Goal: Task Accomplishment & Management: Manage account settings

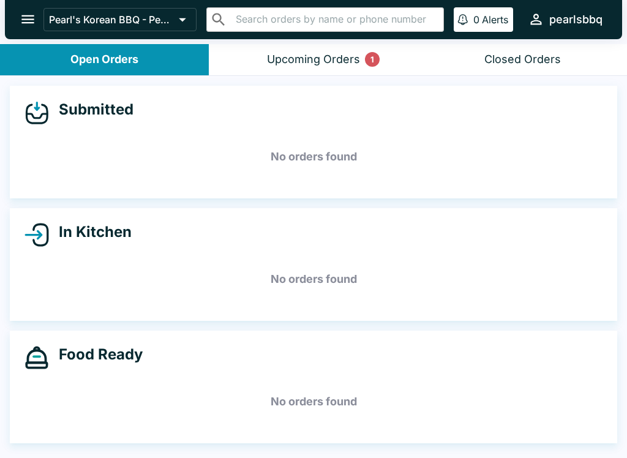
scroll to position [1, 0]
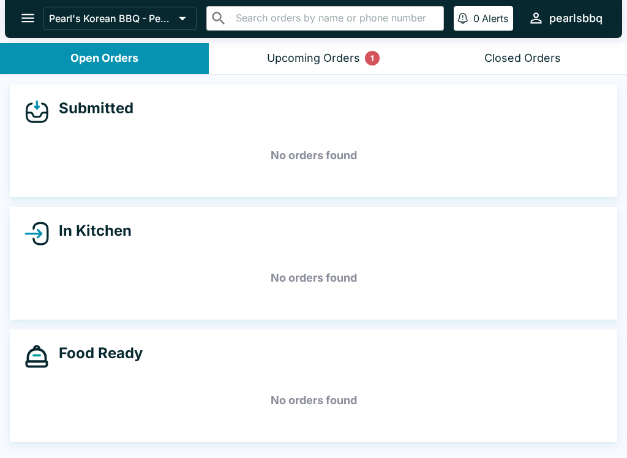
click at [304, 63] on div "Upcoming Orders 1" at bounding box center [313, 58] width 93 height 14
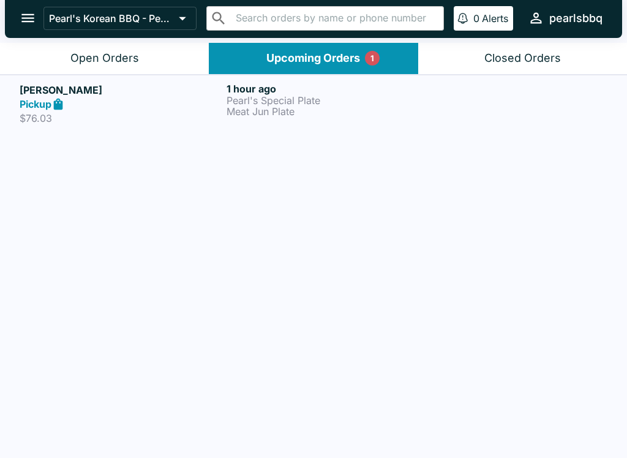
click at [319, 50] on button "Upcoming Orders 1" at bounding box center [313, 58] width 209 height 31
click at [290, 99] on p "Pearl's Special Plate" at bounding box center [328, 100] width 202 height 11
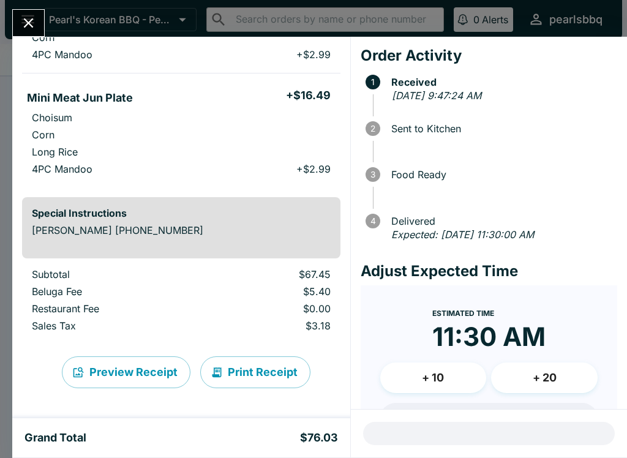
click at [21, 24] on icon "Close" at bounding box center [28, 23] width 17 height 17
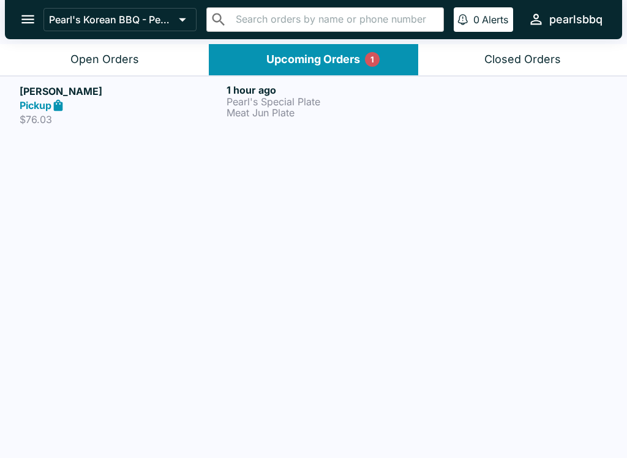
click at [92, 61] on div "Open Orders" at bounding box center [104, 60] width 69 height 14
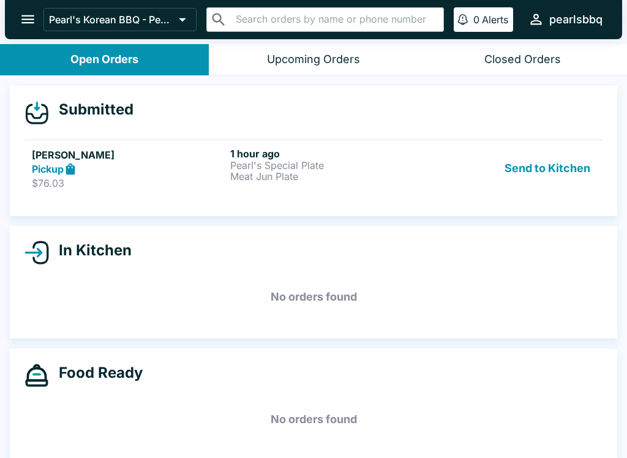
click at [552, 159] on button "Send to Kitchen" at bounding box center [548, 169] width 96 height 42
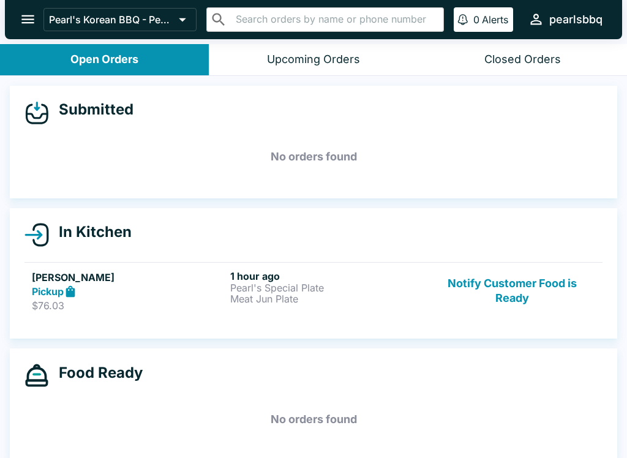
click at [113, 302] on p "$76.03" at bounding box center [128, 305] width 193 height 12
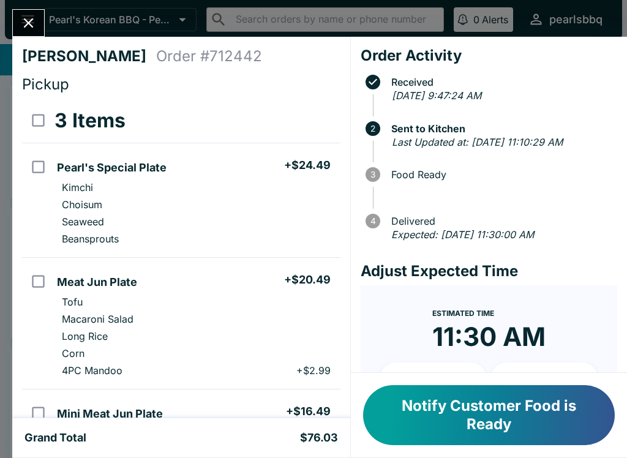
click at [441, 415] on button "Notify Customer Food is Ready" at bounding box center [489, 415] width 252 height 60
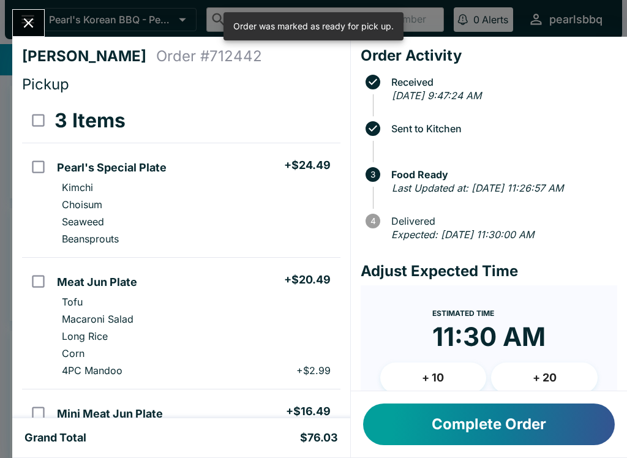
click at [31, 21] on icon "Close" at bounding box center [29, 23] width 10 height 10
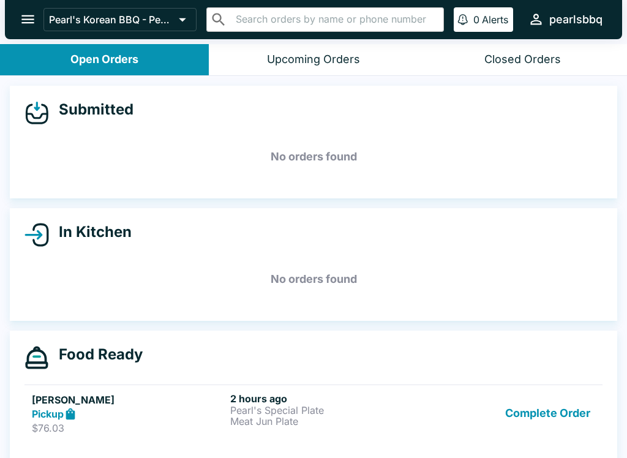
click at [541, 415] on button "Complete Order" at bounding box center [547, 413] width 95 height 42
